Goal: Book appointment/travel/reservation

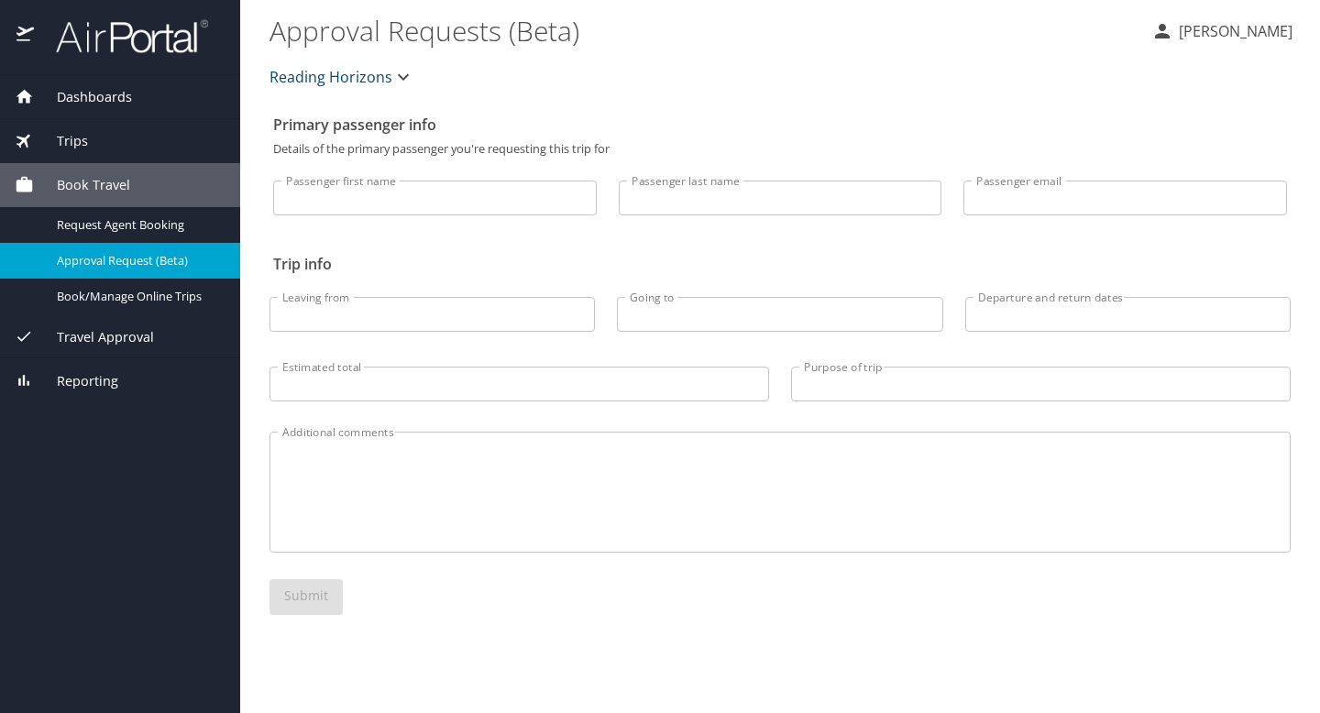
click at [105, 340] on span "Travel Approval" at bounding box center [94, 337] width 120 height 20
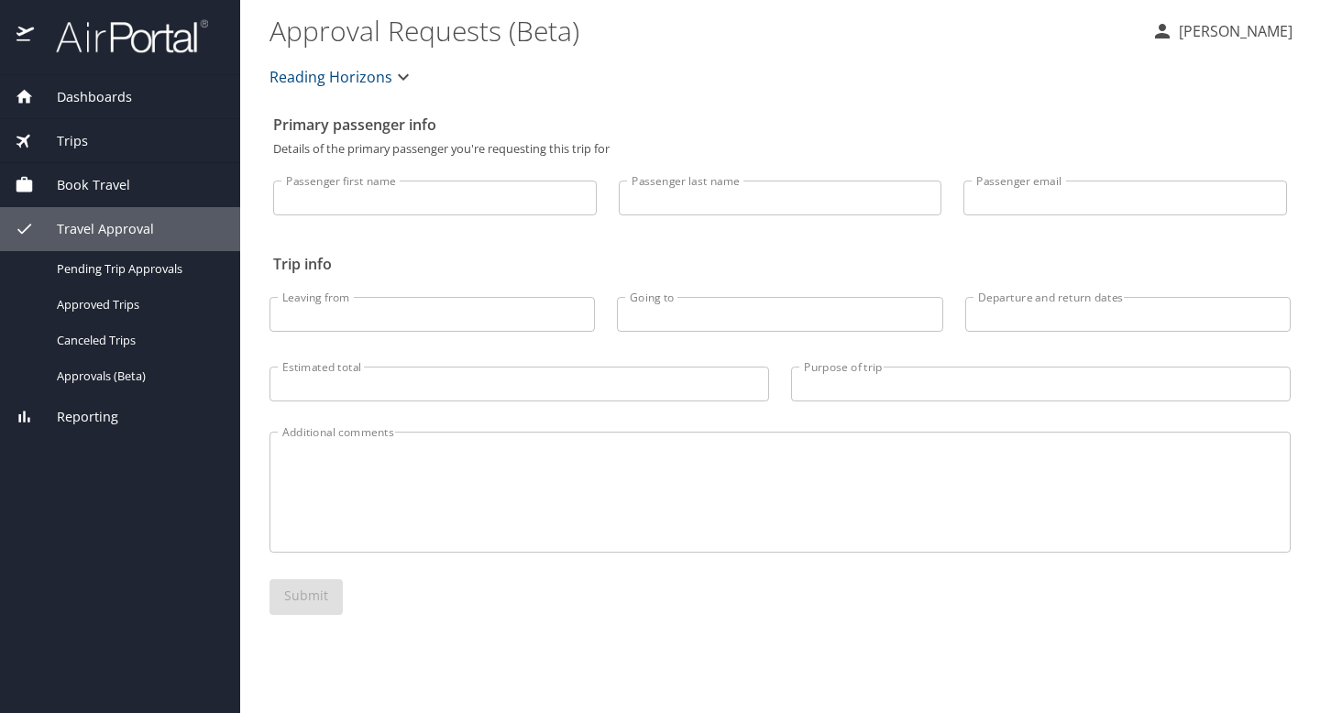
click at [119, 175] on span "Book Travel" at bounding box center [82, 185] width 96 height 20
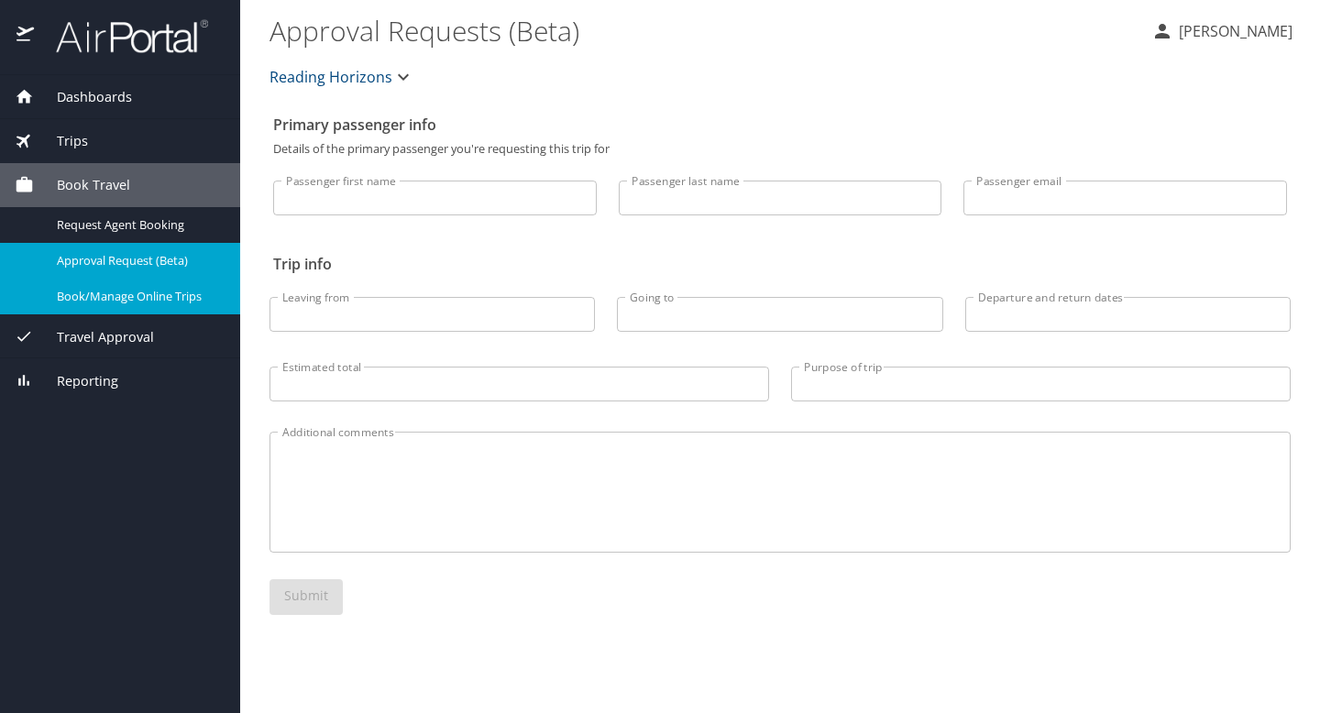
click at [119, 291] on span "Book/Manage Online Trips" at bounding box center [137, 296] width 161 height 17
